Goal: Entertainment & Leisure: Browse casually

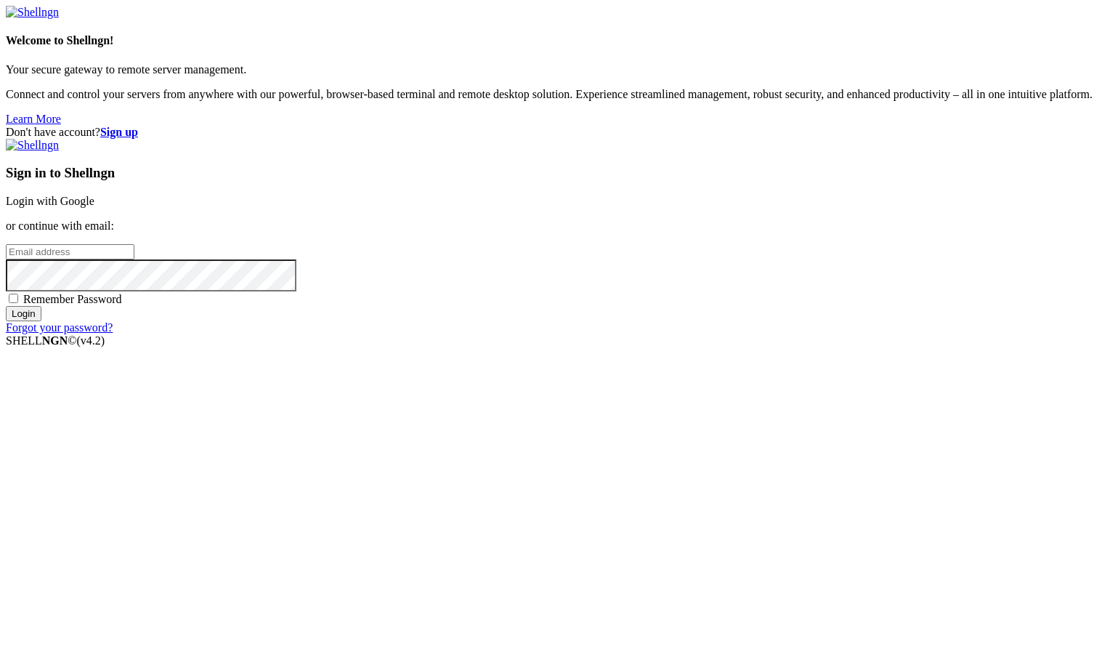
click at [94, 207] on link "Login with Google" at bounding box center [50, 201] width 89 height 12
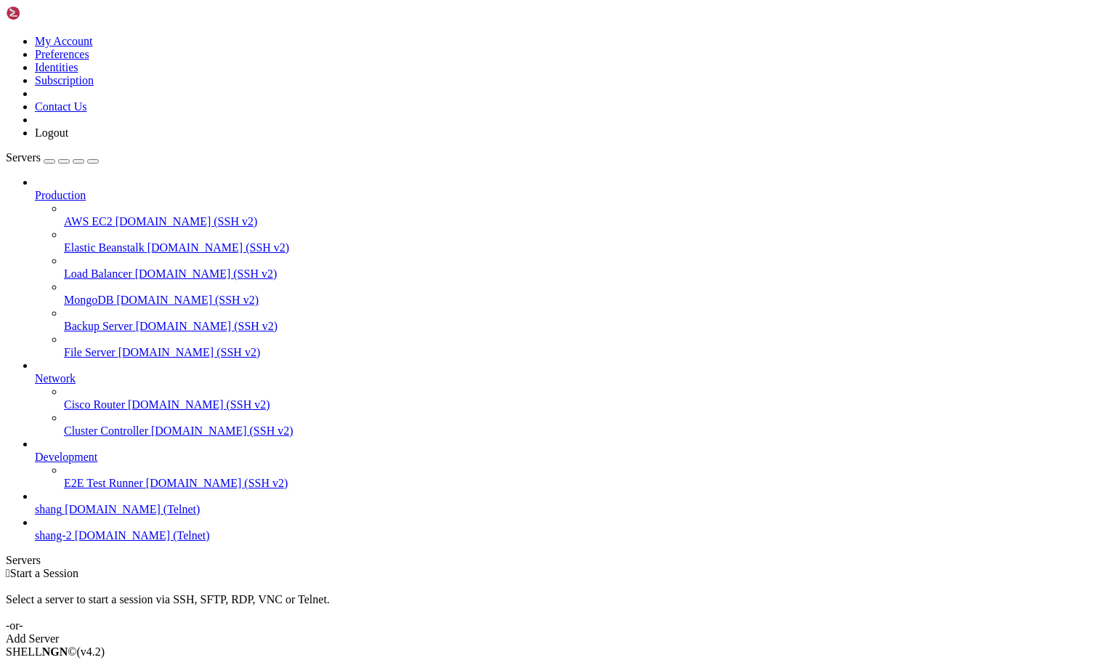
click at [65, 515] on span "[DOMAIN_NAME] (Telnet)" at bounding box center [132, 509] width 135 height 12
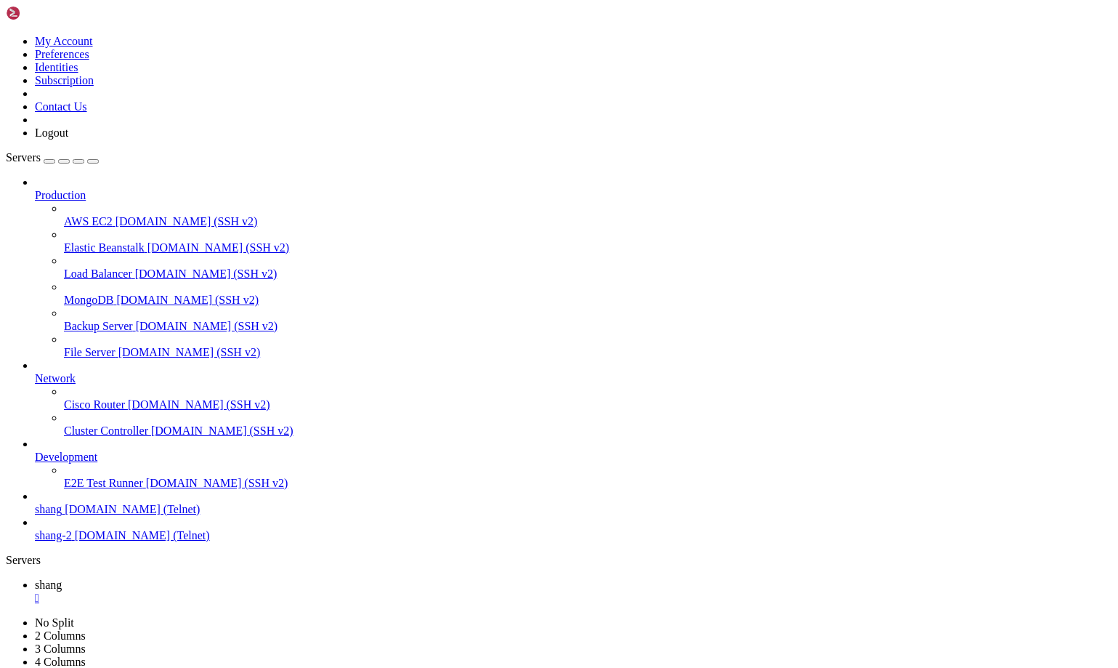
scroll to position [2692, 0]
drag, startPoint x: 44, startPoint y: 1425, endPoint x: 102, endPoint y: 1422, distance: 58.9
drag, startPoint x: 100, startPoint y: 1383, endPoint x: 363, endPoint y: 1382, distance: 262.3
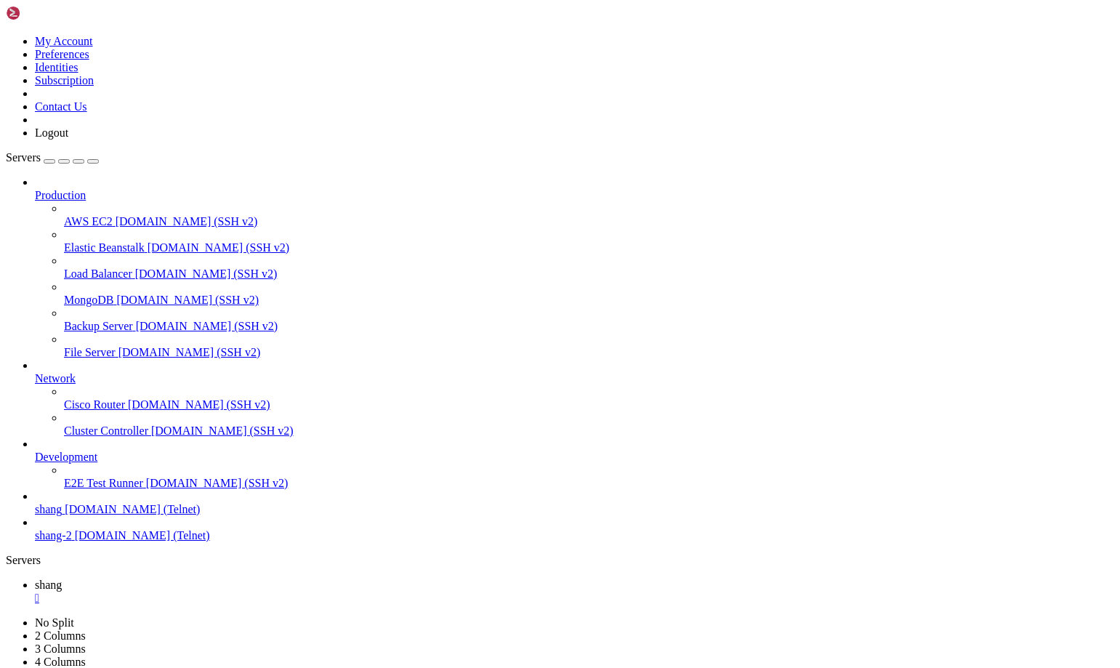
scroll to position [14507, 0]
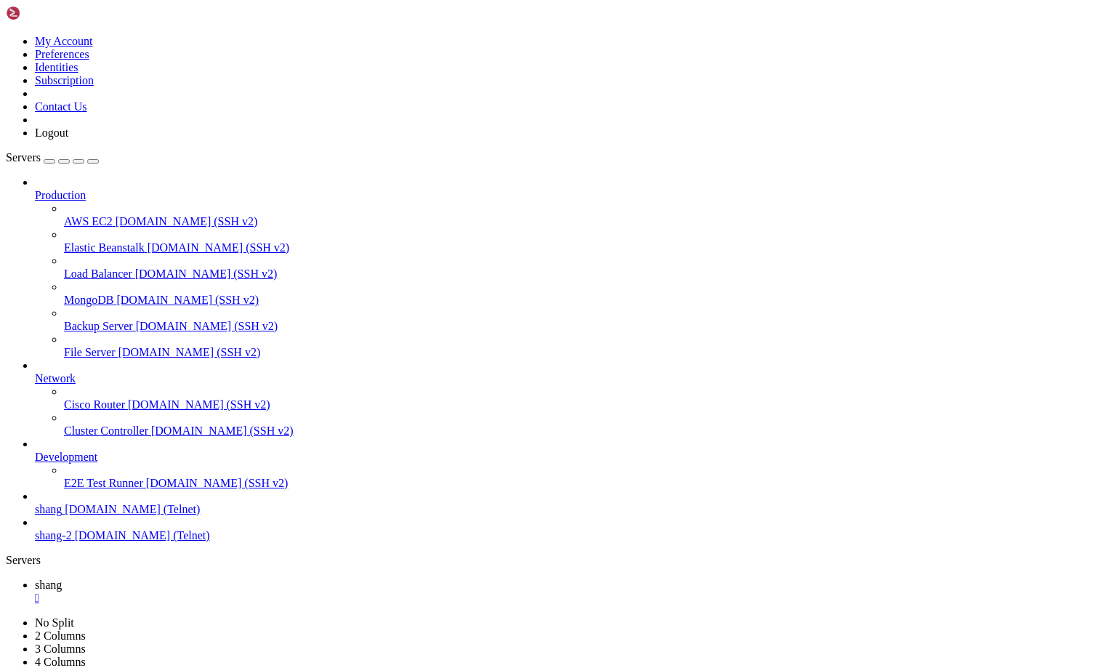
click at [243, 591] on div "" at bounding box center [574, 597] width 1079 height 13
